Goal: Task Accomplishment & Management: Complete application form

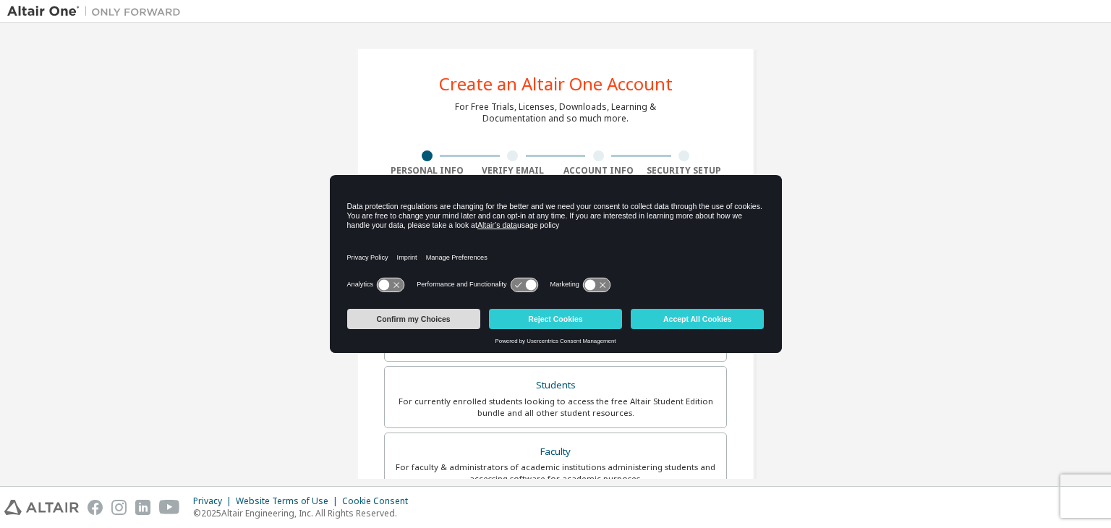
click at [422, 320] on button "Confirm my Choices" at bounding box center [413, 319] width 133 height 20
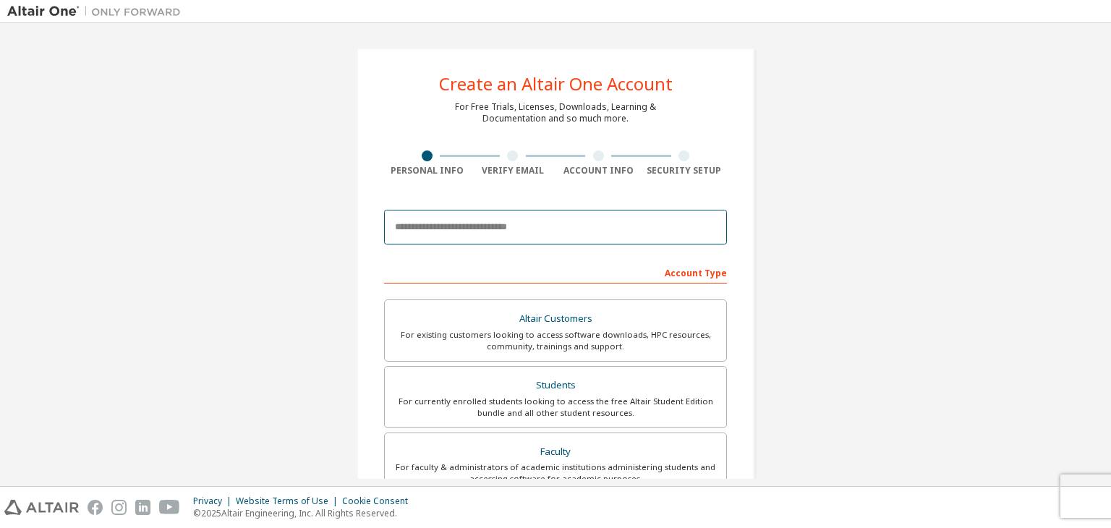
click at [456, 229] on input "email" at bounding box center [555, 227] width 343 height 35
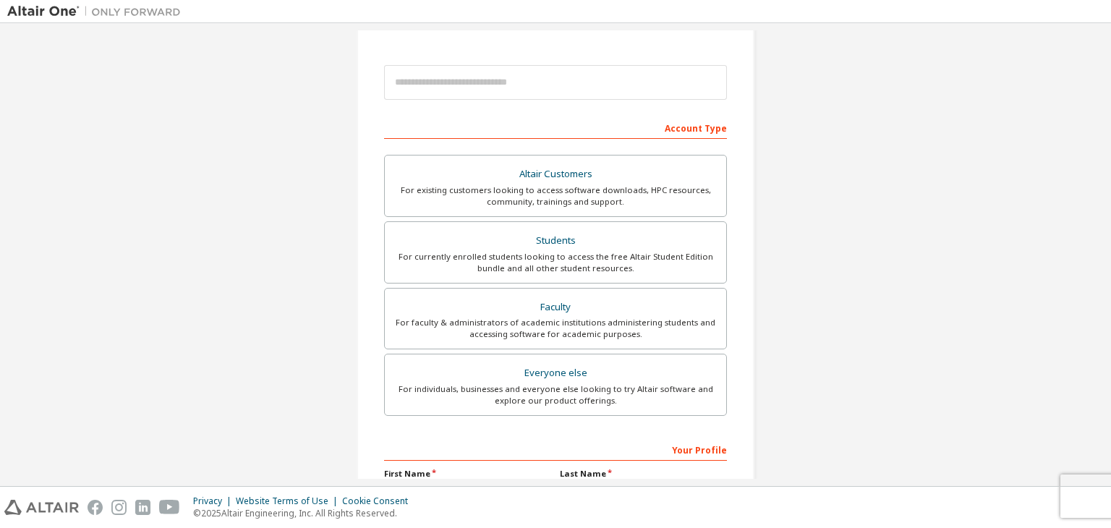
click at [327, 234] on div "Create an Altair One Account For Free Trials, Licenses, Downloads, Learning & D…" at bounding box center [555, 269] width 1097 height 766
click at [479, 258] on div "For currently enrolled students looking to access the free Altair Student Editi…" at bounding box center [556, 262] width 324 height 23
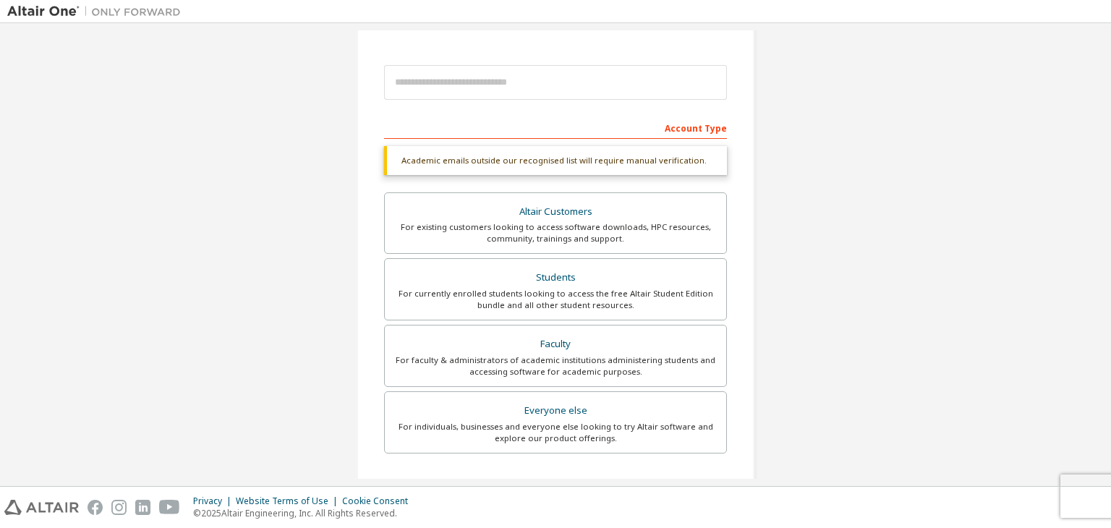
scroll to position [72, 0]
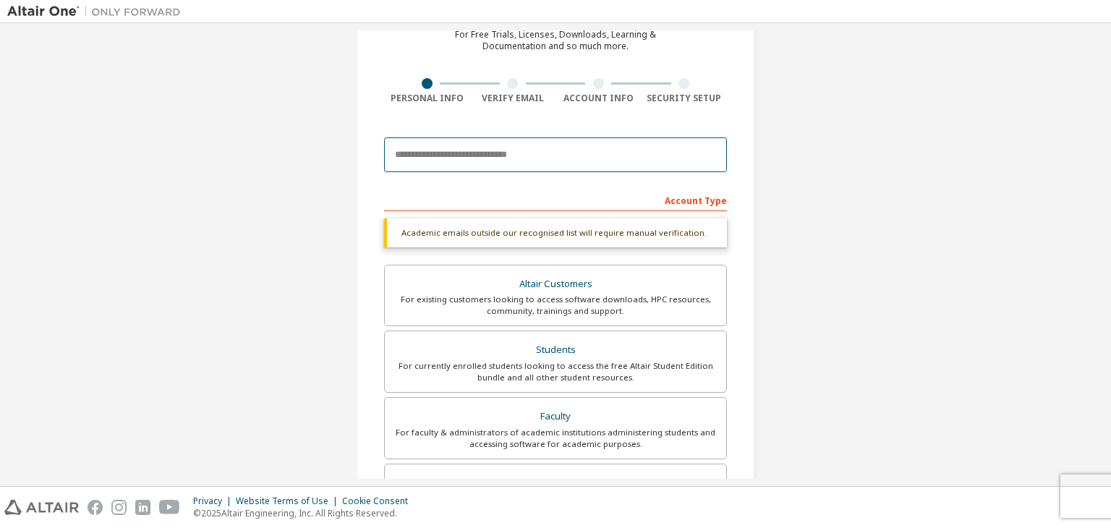
click at [460, 161] on input "email" at bounding box center [555, 154] width 343 height 35
type input "**********"
click at [409, 174] on div "**********" at bounding box center [555, 154] width 343 height 49
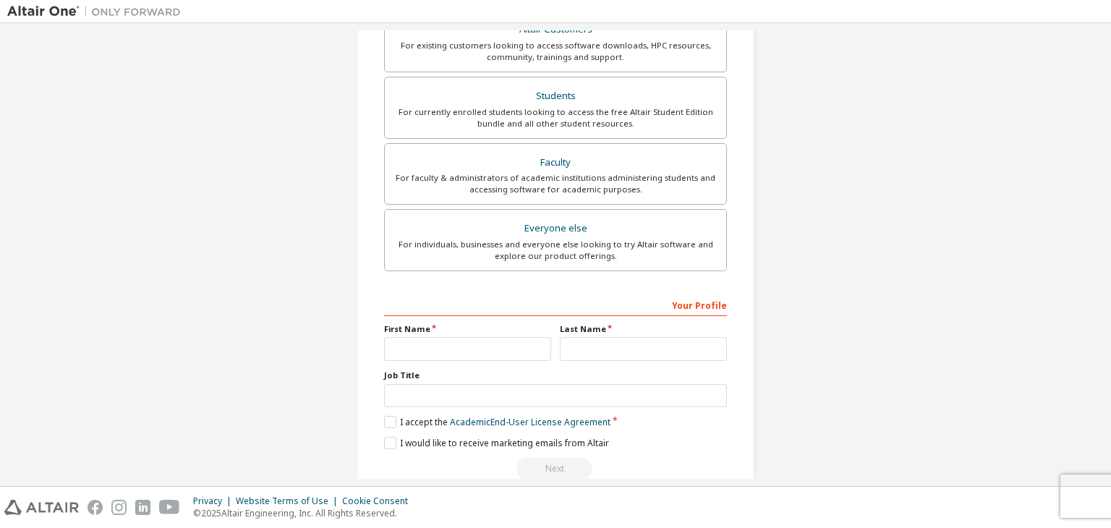
scroll to position [315, 0]
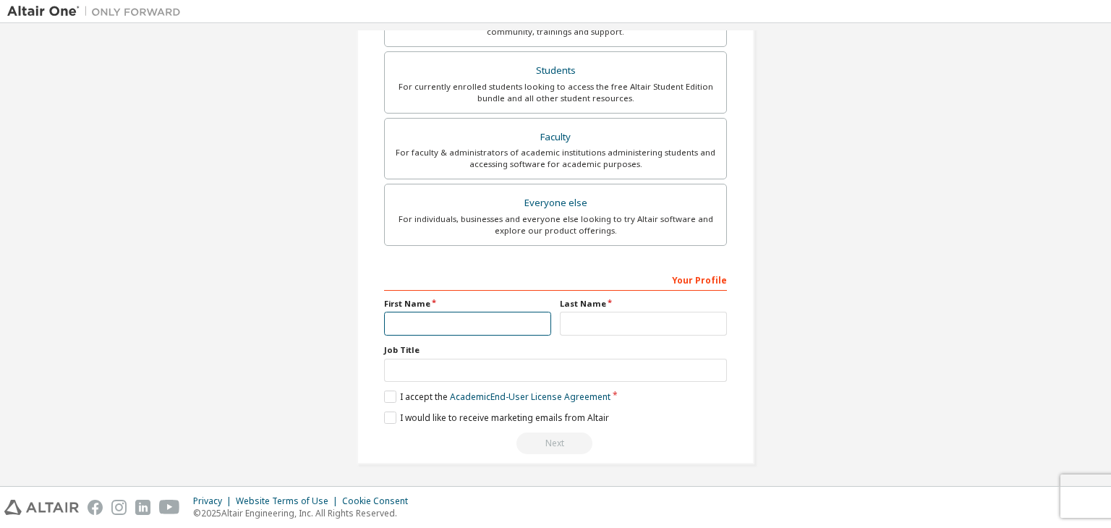
click at [436, 312] on input "text" at bounding box center [467, 324] width 167 height 24
type input "*********"
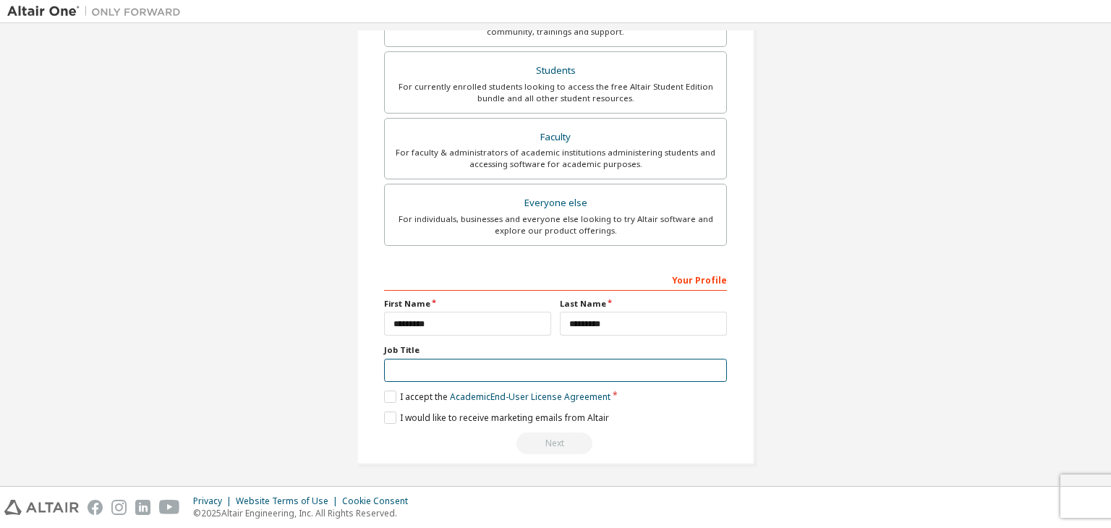
click at [417, 370] on input "text" at bounding box center [555, 371] width 343 height 24
type input "*******"
click at [385, 397] on label "I accept the Academic End-User License Agreement" at bounding box center [497, 397] width 226 height 12
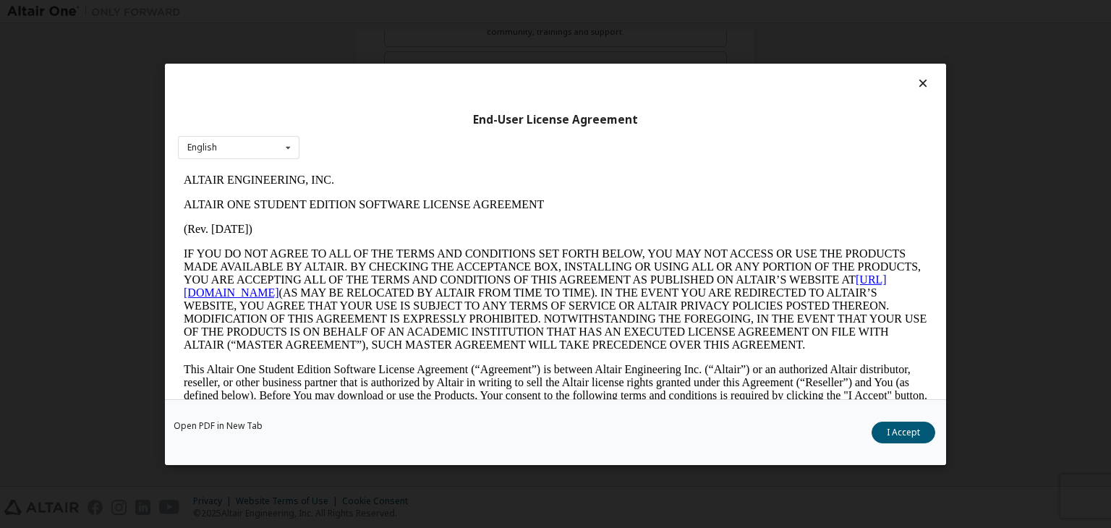
scroll to position [0, 0]
click at [900, 437] on button "I Accept" at bounding box center [904, 433] width 64 height 22
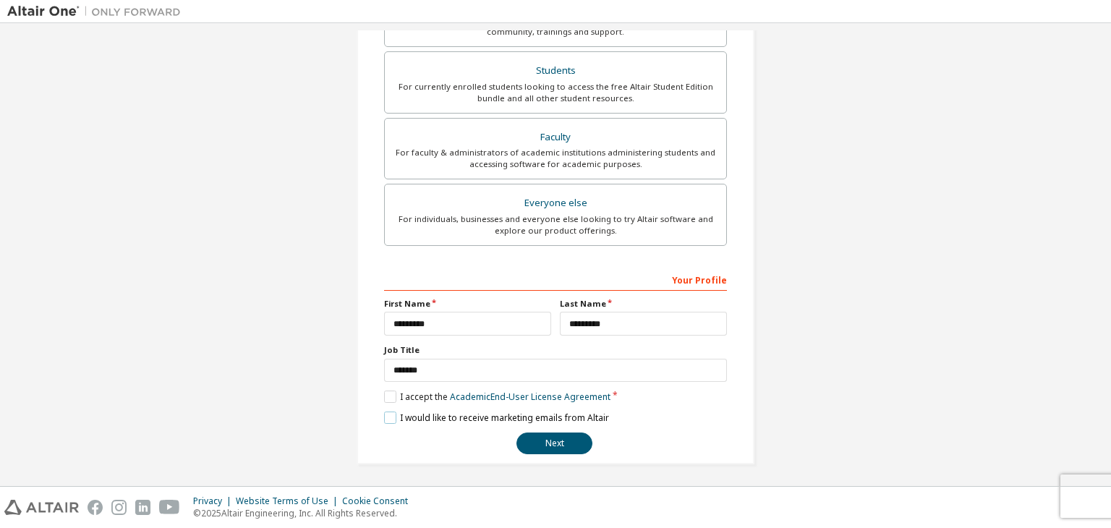
click at [386, 413] on label "I would like to receive marketing emails from Altair" at bounding box center [496, 418] width 225 height 12
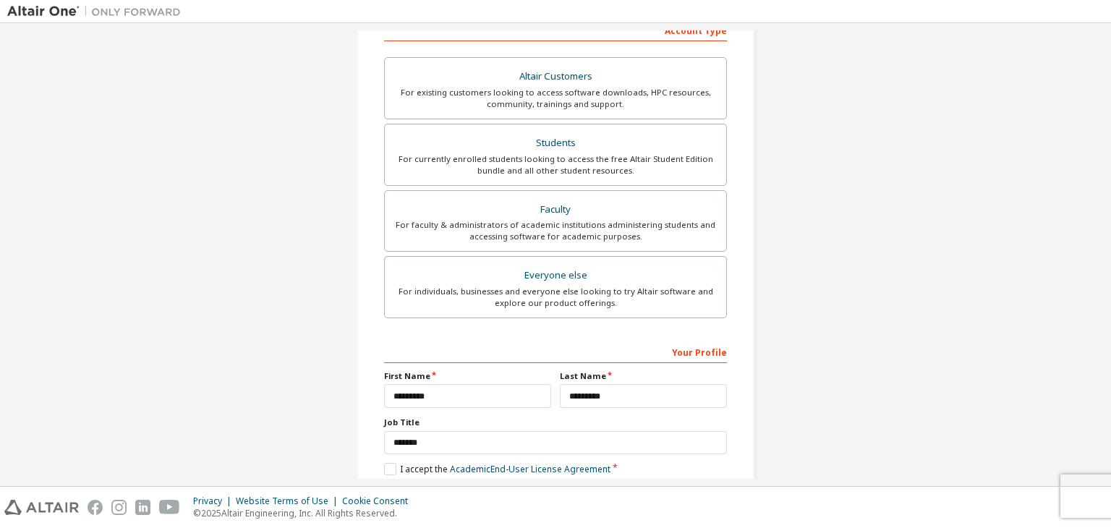
scroll to position [315, 0]
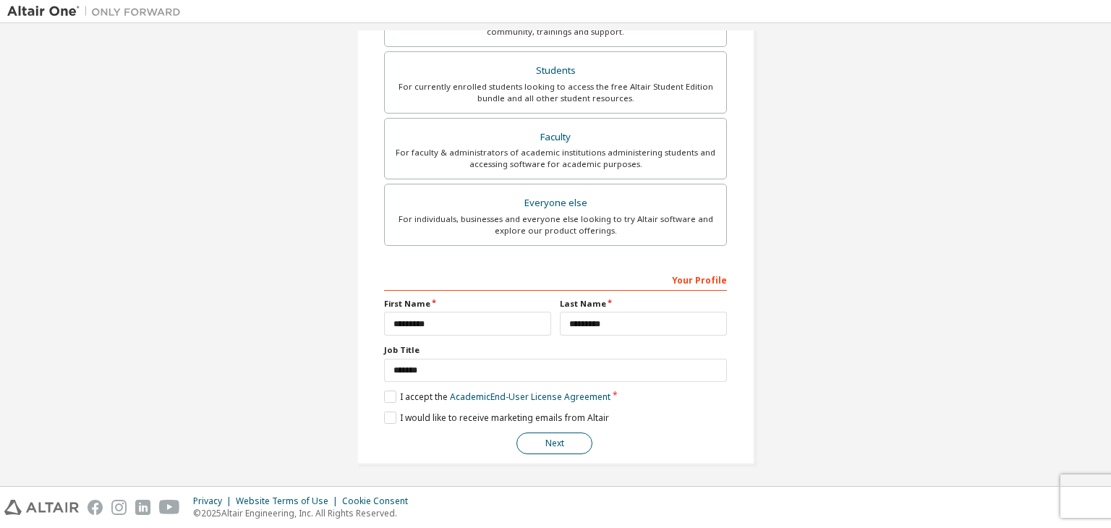
click at [561, 448] on button "Next" at bounding box center [554, 444] width 76 height 22
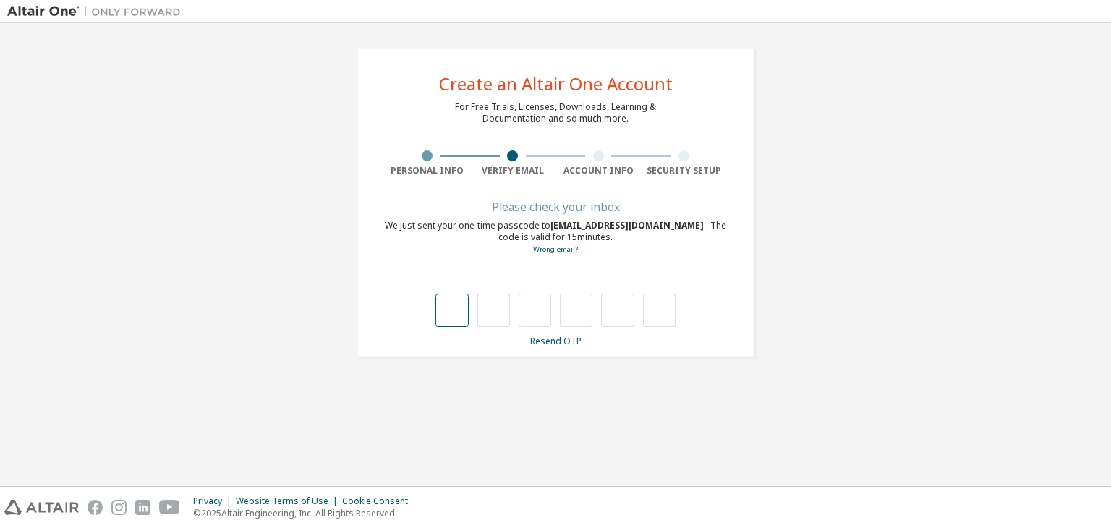
click at [454, 314] on input "text" at bounding box center [451, 310] width 33 height 33
type input "*"
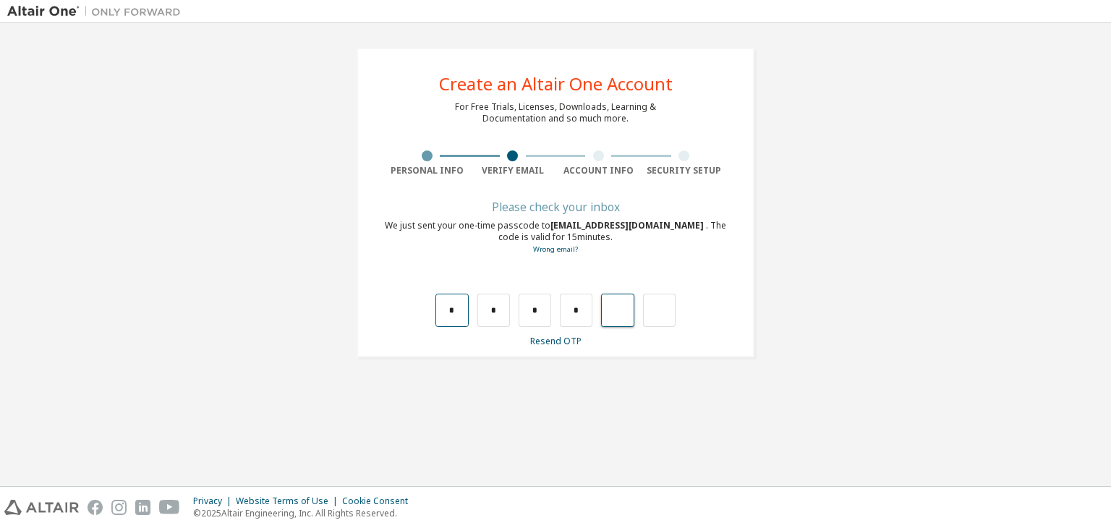
type input "*"
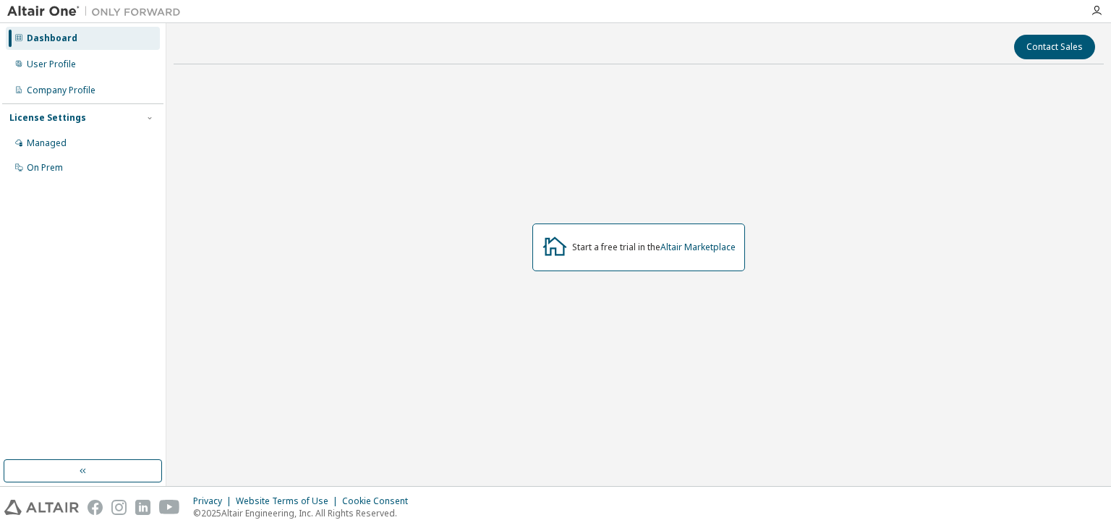
click at [430, 233] on div "Start a free trial in the Altair Marketplace" at bounding box center [639, 248] width 930 height 344
click at [124, 61] on div "User Profile" at bounding box center [83, 64] width 154 height 23
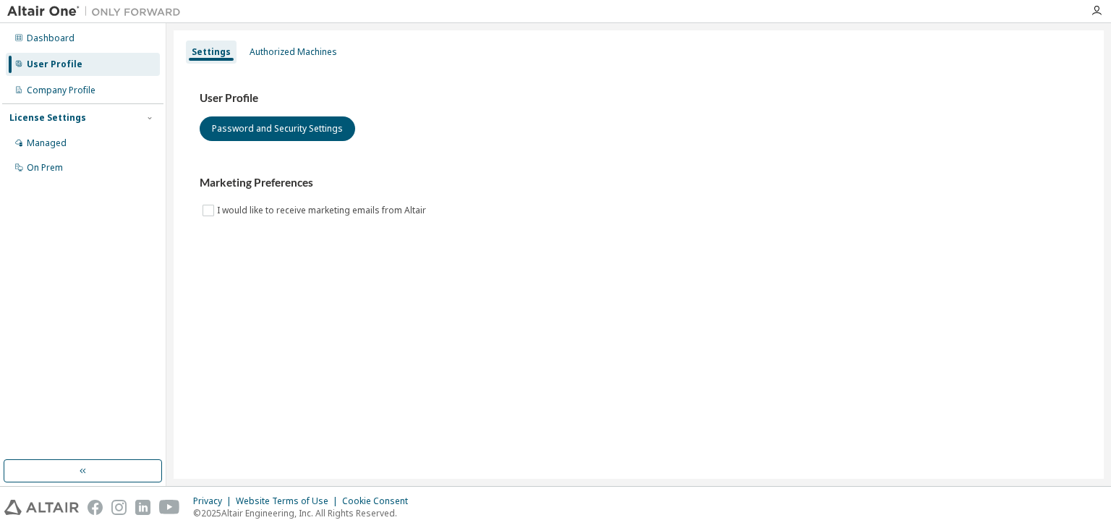
click at [113, 103] on div "License Settings Managed On Prem" at bounding box center [82, 141] width 161 height 77
click at [99, 83] on div "Company Profile" at bounding box center [83, 90] width 154 height 23
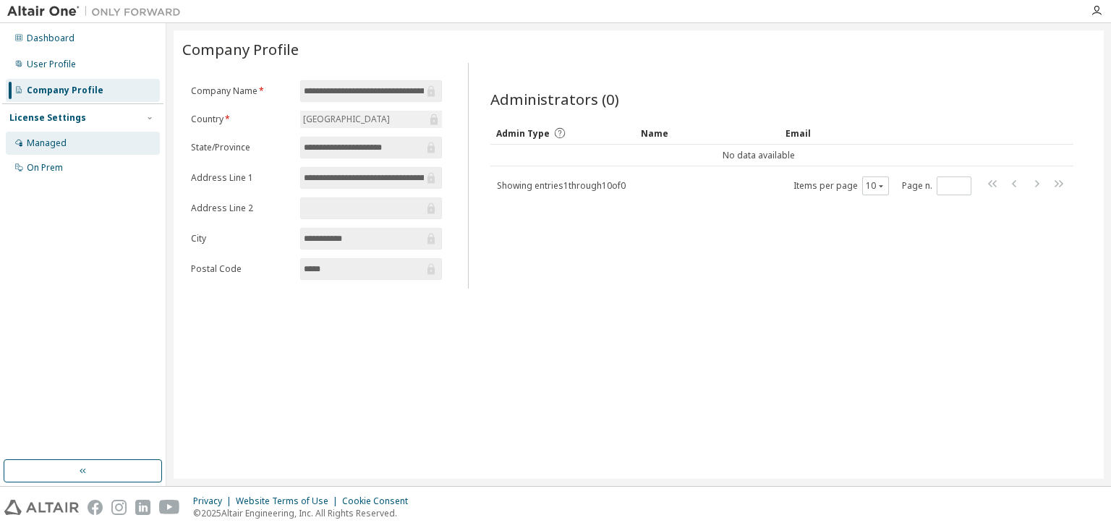
click at [80, 150] on div "Managed" at bounding box center [83, 143] width 154 height 23
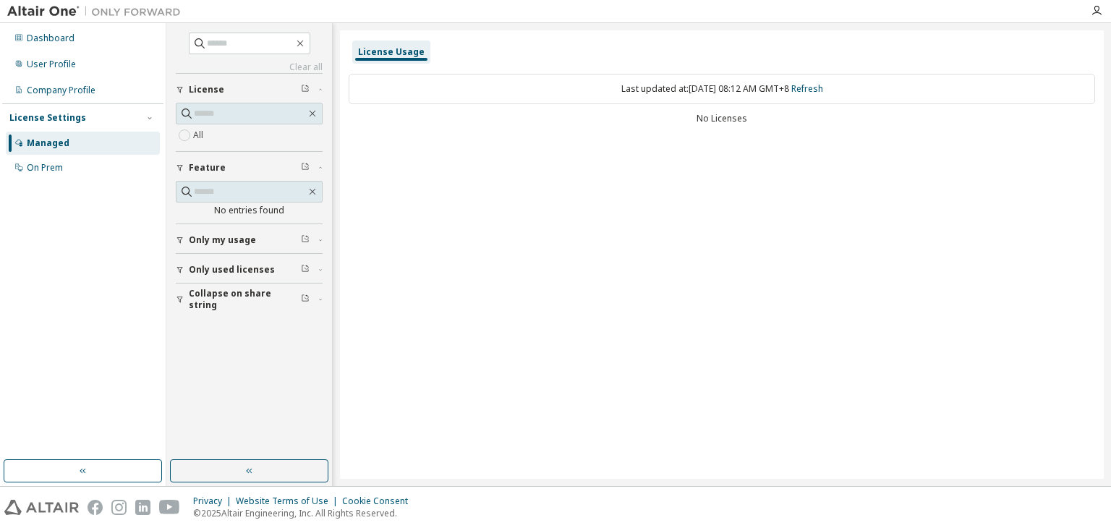
click at [695, 85] on div "Last updated at: Fri 2025-10-03 08:12 AM GMT+8 Refresh" at bounding box center [722, 89] width 746 height 30
click at [69, 169] on div "On Prem" at bounding box center [83, 167] width 154 height 23
